Goal: Use online tool/utility: Utilize a website feature to perform a specific function

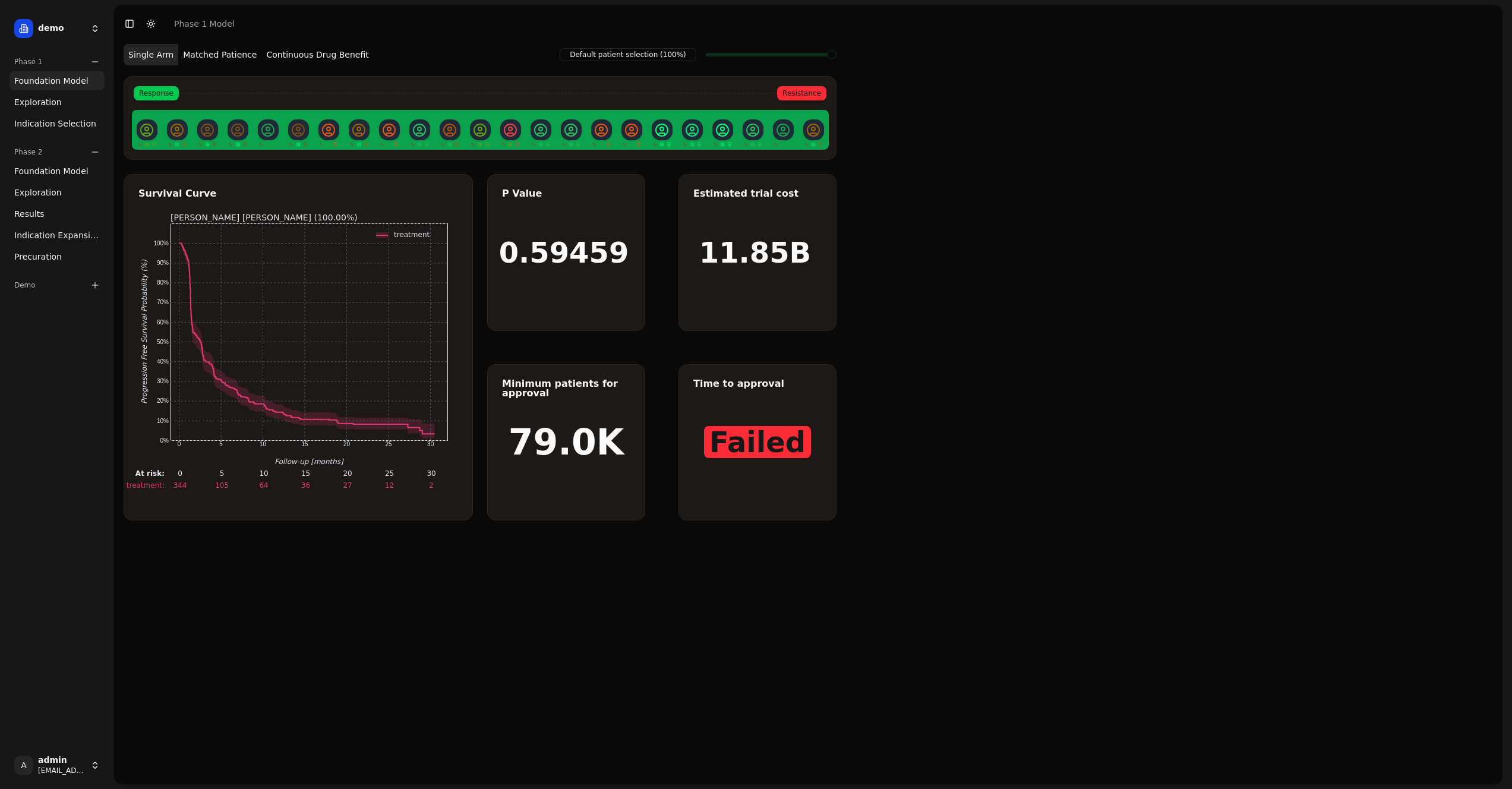
click at [970, 171] on div "Default patient selection (100%) Single Arm Matched Patience Continuous Drug Be…" at bounding box center [808, 414] width 1388 height 742
drag, startPoint x: 930, startPoint y: 165, endPoint x: 882, endPoint y: 158, distance: 48.5
click at [930, 166] on div "Default patient selection (100%) Single Arm Matched Patience Continuous Drug Be…" at bounding box center [808, 414] width 1388 height 742
click at [223, 53] on button "Matched Patience" at bounding box center [220, 54] width 83 height 21
click at [961, 171] on div "Default patient selection (100%) Single Arm Matched Patience Continuous Drug Be…" at bounding box center [808, 414] width 1388 height 742
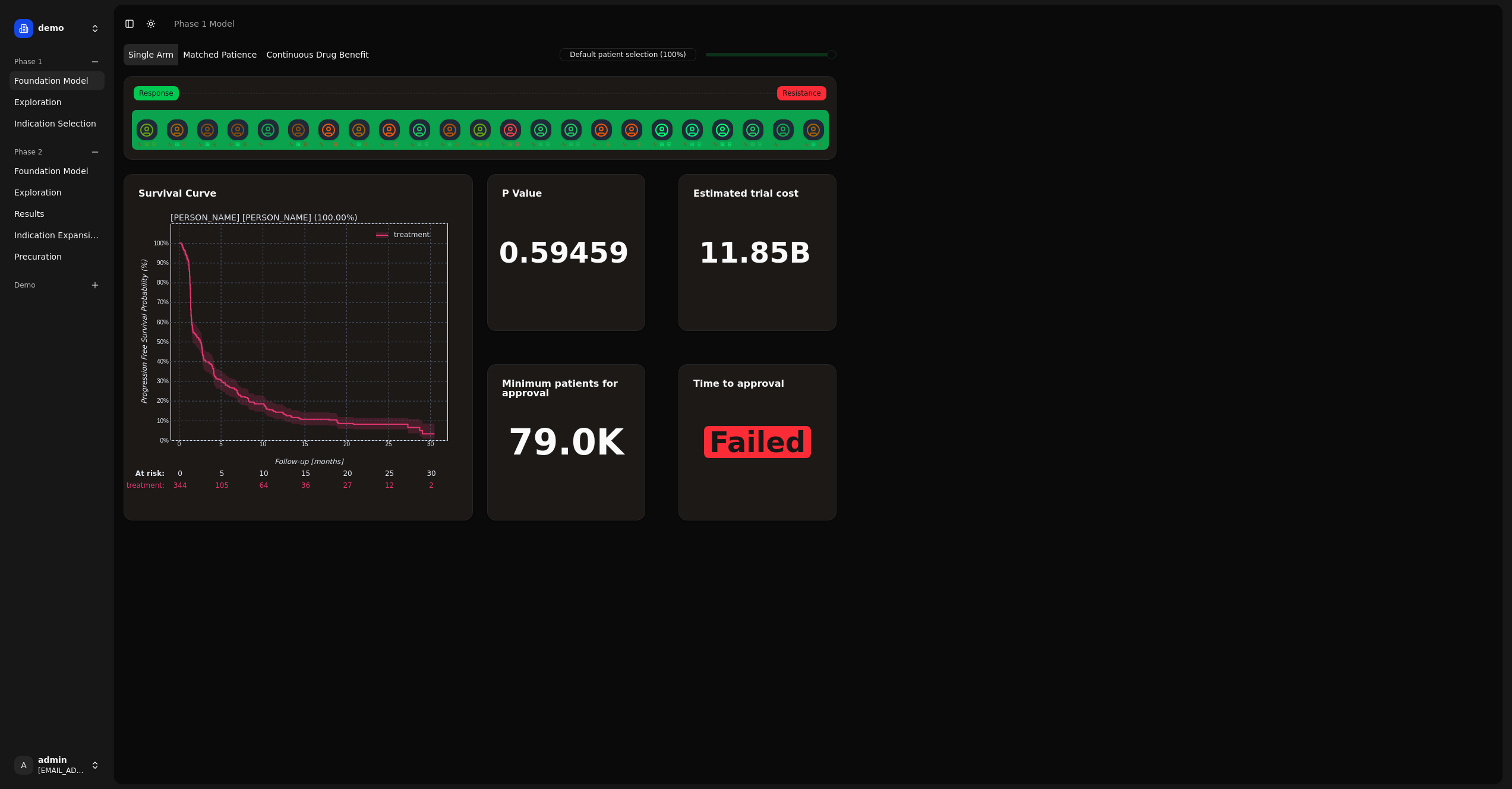
click at [589, 234] on div "0.59459" at bounding box center [566, 252] width 157 height 155
